Goal: Navigation & Orientation: Find specific page/section

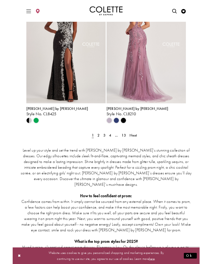
scroll to position [1028, 0]
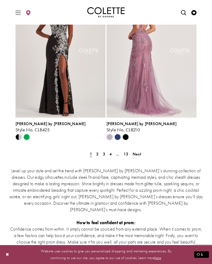
click at [96, 156] on span "2" at bounding box center [97, 153] width 2 height 5
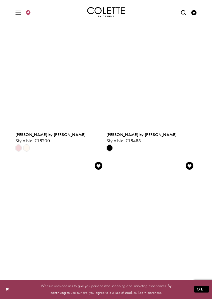
scroll to position [855, 0]
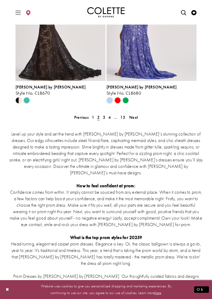
click at [102, 115] on link "3" at bounding box center [103, 118] width 5 height 8
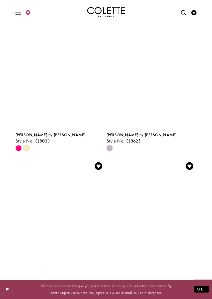
scroll to position [539, 0]
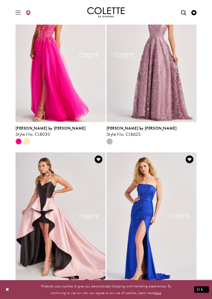
click at [19, 4] on div "Primary block" at bounding box center [106, 12] width 194 height 25
click at [15, 12] on span "Toggle Main Navigation Menu" at bounding box center [18, 12] width 8 height 14
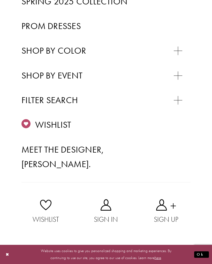
scroll to position [181, 0]
click at [51, 93] on span "SWEET 16" at bounding box center [46, 88] width 33 height 10
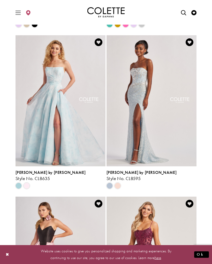
scroll to position [172, 0]
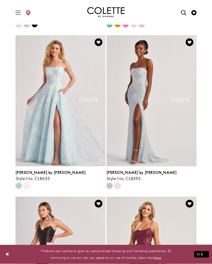
click at [20, 14] on icon "Toggle Main Navigation Menu" at bounding box center [18, 12] width 5 height 5
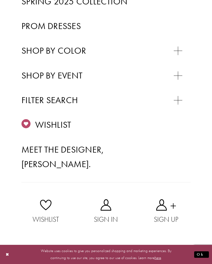
scroll to position [189, 0]
click at [83, 83] on span "EVENING DRESSES" at bounding box center [61, 88] width 63 height 10
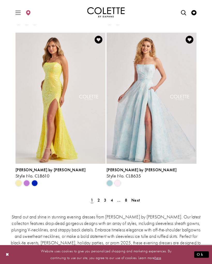
scroll to position [963, 0]
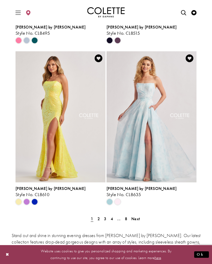
click at [101, 220] on link "2" at bounding box center [98, 219] width 5 height 8
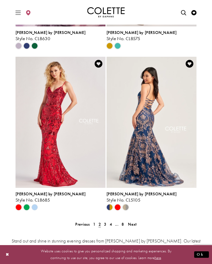
click at [123, 224] on span "8" at bounding box center [123, 223] width 2 height 5
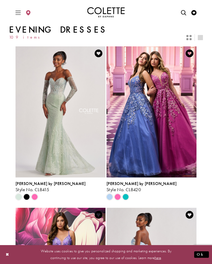
click at [22, 10] on span "Toggle Main Navigation Menu" at bounding box center [18, 12] width 8 height 14
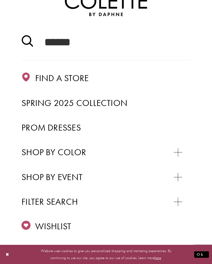
scroll to position [38, 0]
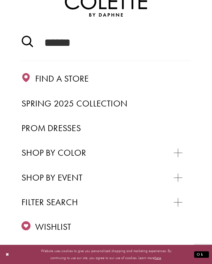
click at [144, 105] on link "Spring 2025 Collection" at bounding box center [105, 103] width 169 height 14
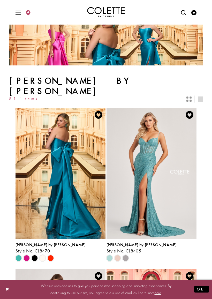
scroll to position [14, 0]
click at [15, 13] on span "Toggle Main Navigation Menu" at bounding box center [18, 12] width 8 height 14
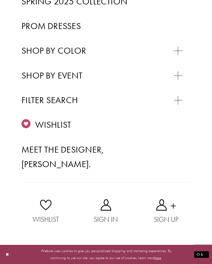
scroll to position [175, 0]
click at [0, 0] on div "Primary block" at bounding box center [0, 0] width 0 height 0
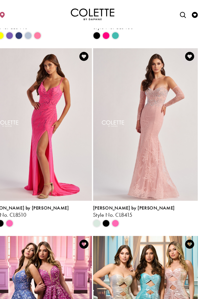
scroll to position [347, 0]
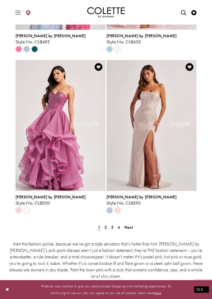
click at [105, 225] on span "2" at bounding box center [106, 227] width 2 height 5
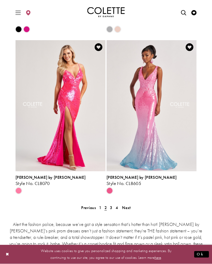
scroll to position [988, 0]
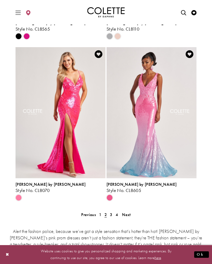
click at [110, 212] on span "3" at bounding box center [111, 214] width 2 height 5
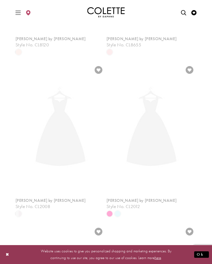
scroll to position [21, 0]
